Goal: Task Accomplishment & Management: Complete application form

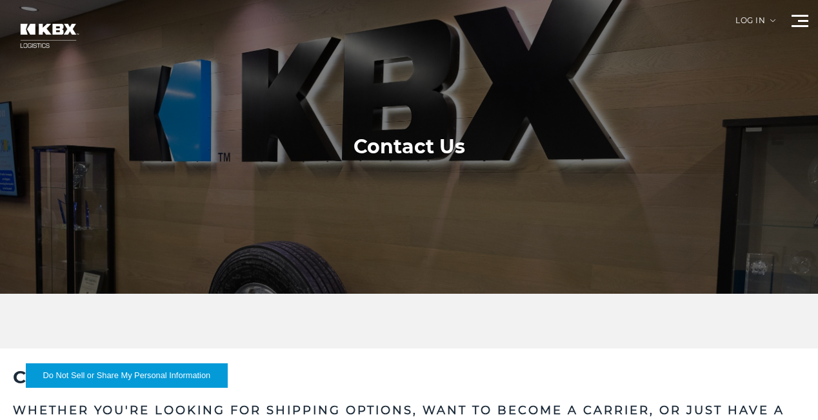
click at [796, 23] on div at bounding box center [799, 21] width 17 height 12
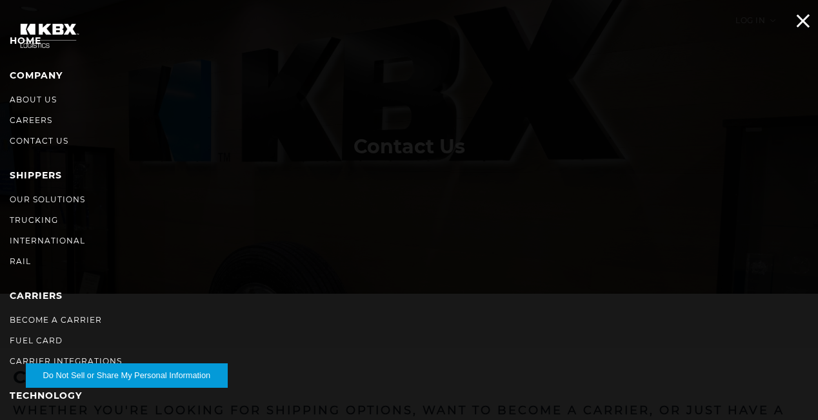
scroll to position [25, 0]
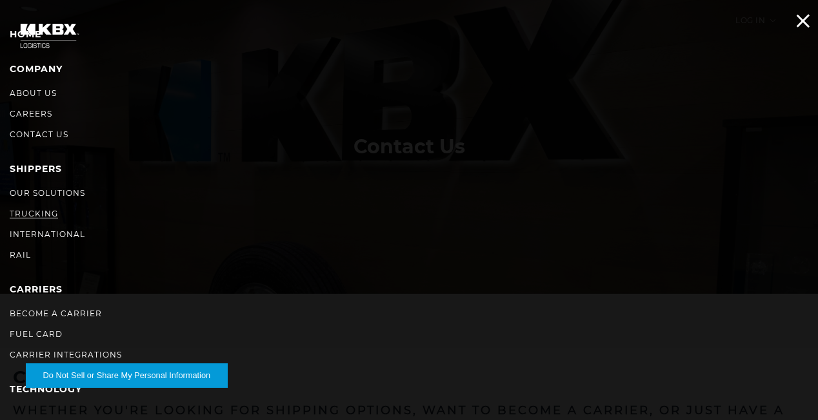
click at [36, 215] on link "Trucking" at bounding box center [34, 214] width 48 height 10
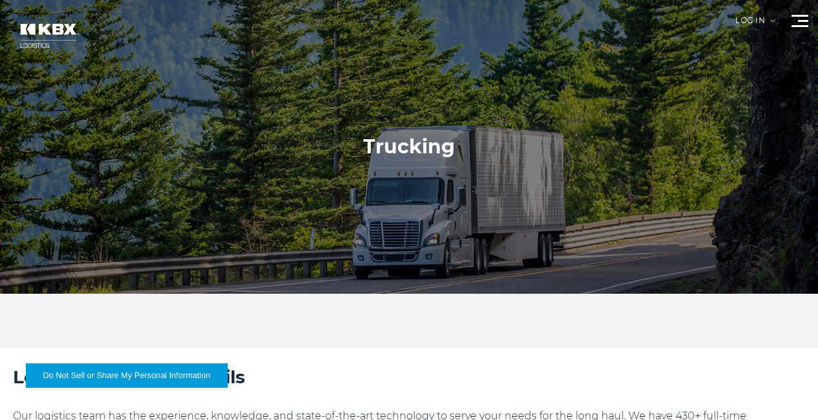
click at [800, 16] on span at bounding box center [799, 16] width 17 height 2
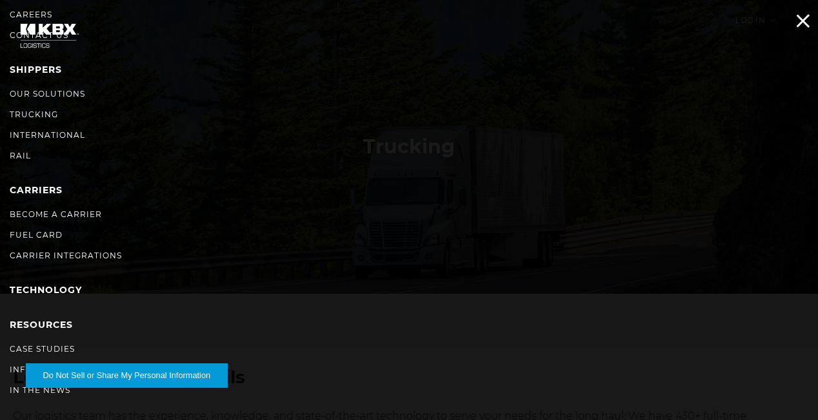
scroll to position [134, 0]
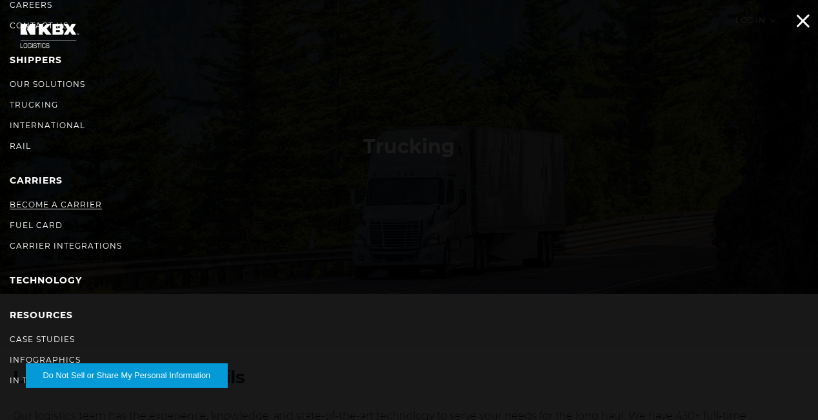
click at [74, 205] on link "Become a Carrier" at bounding box center [56, 205] width 92 height 10
